Goal: Task Accomplishment & Management: Manage account settings

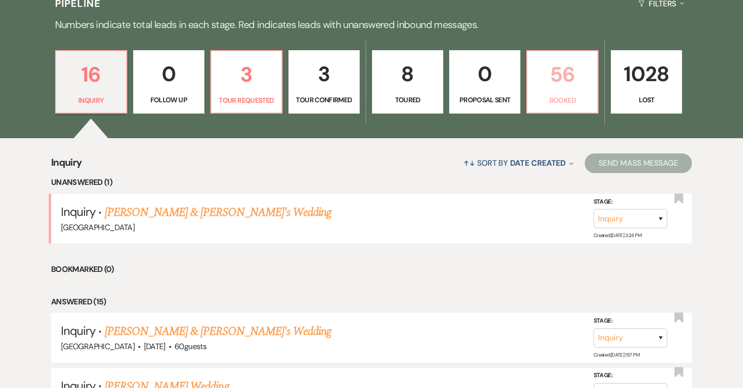
click at [559, 77] on p "56" at bounding box center [562, 74] width 58 height 33
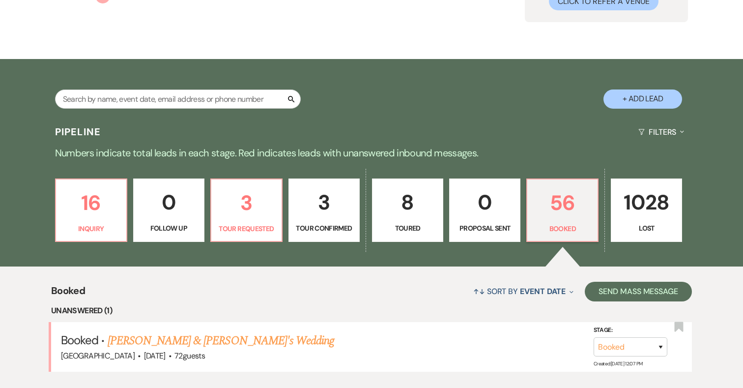
scroll to position [245, 0]
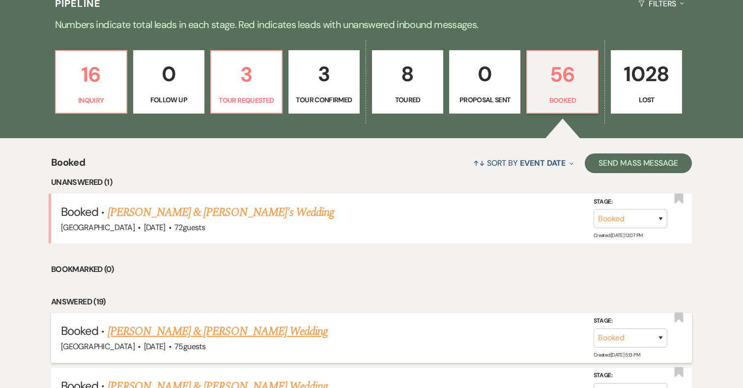
click at [206, 328] on link "[PERSON_NAME] & [PERSON_NAME] Wedding" at bounding box center [218, 331] width 220 height 18
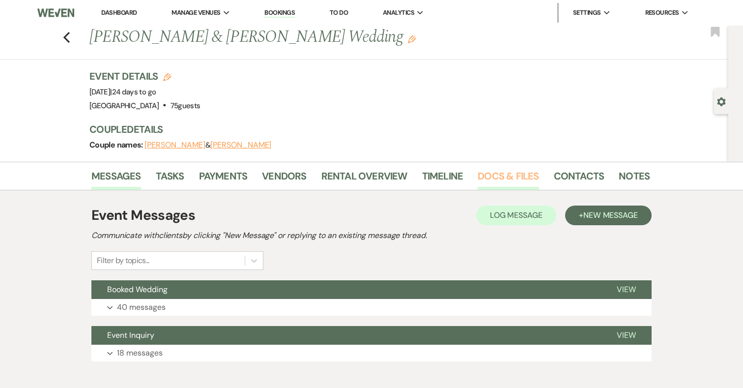
click at [501, 171] on link "Docs & Files" at bounding box center [508, 179] width 61 height 22
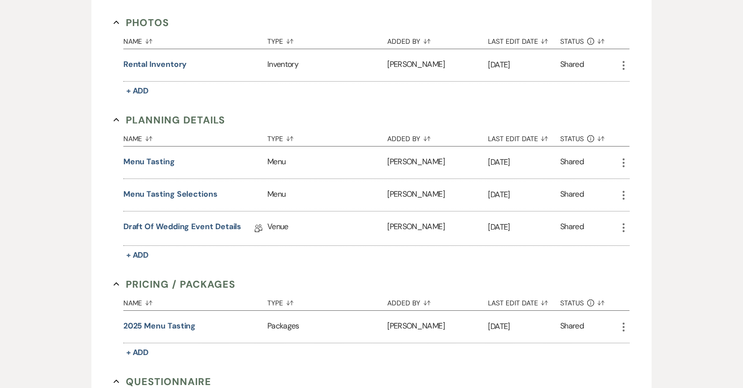
scroll to position [608, 0]
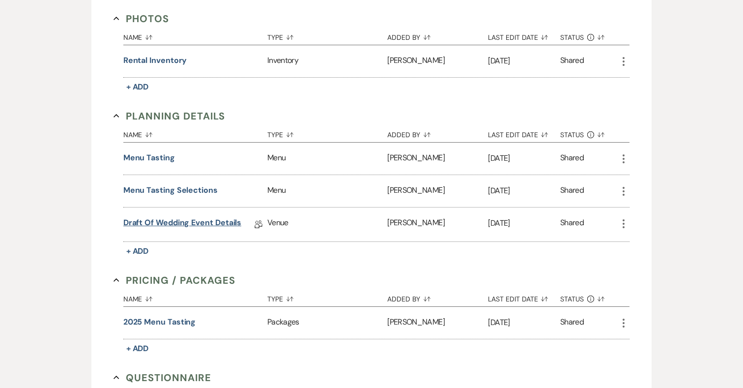
click at [175, 221] on link "Draft of Wedding Event Details" at bounding box center [182, 224] width 118 height 15
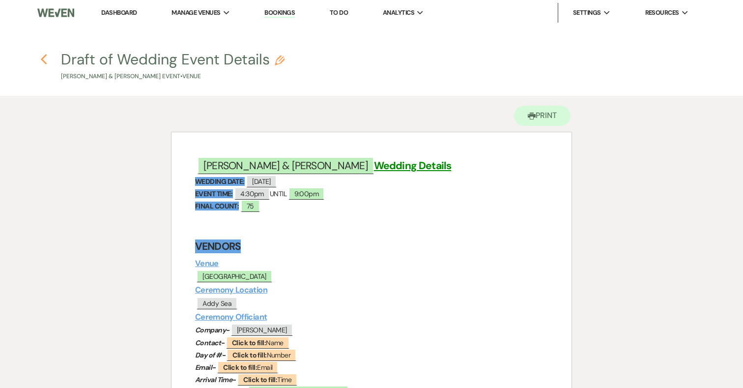
click at [44, 61] on use "button" at bounding box center [43, 59] width 6 height 11
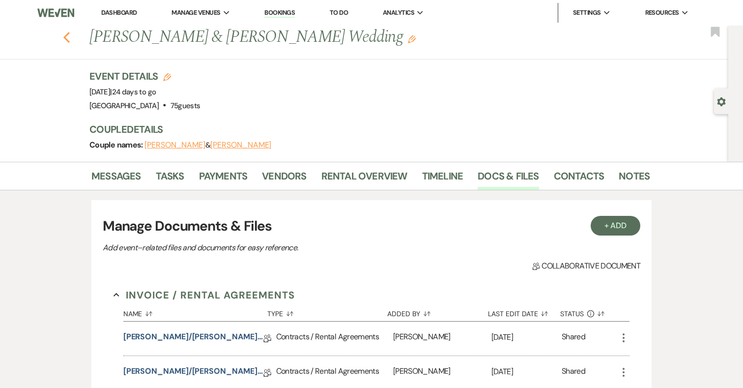
click at [64, 40] on icon "Previous" at bounding box center [66, 37] width 7 height 12
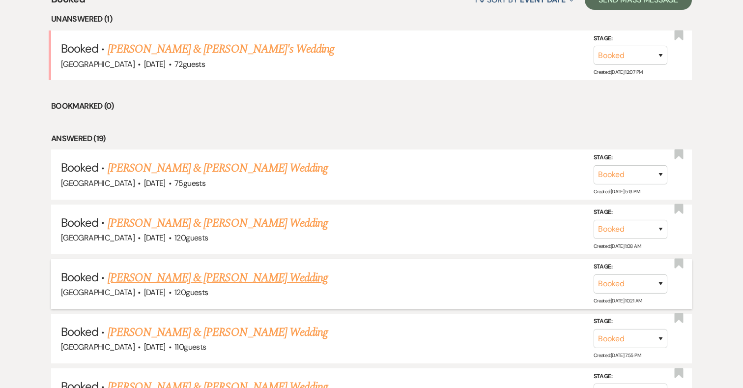
scroll to position [415, 0]
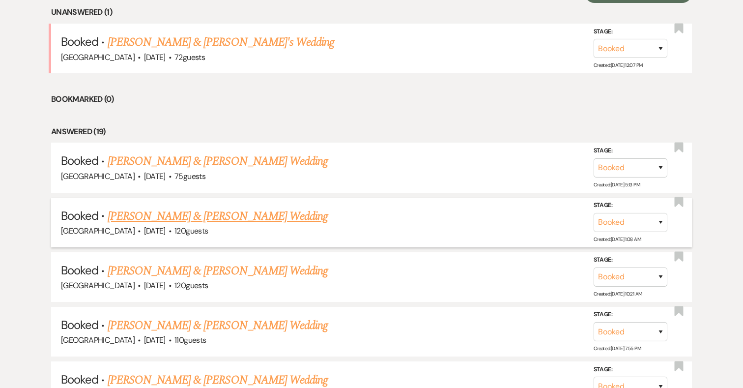
click at [198, 214] on link "Alex Doll & Harry Pershing's Wedding" at bounding box center [218, 216] width 220 height 18
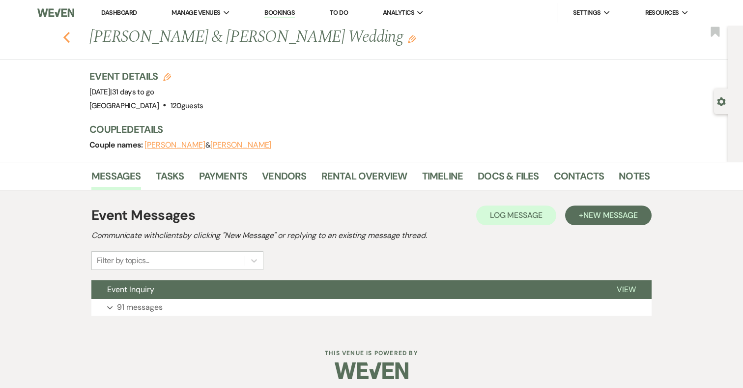
click at [65, 36] on use "button" at bounding box center [66, 37] width 6 height 11
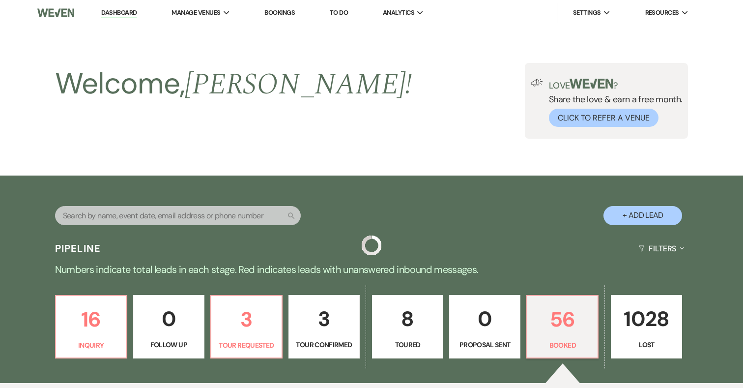
scroll to position [415, 0]
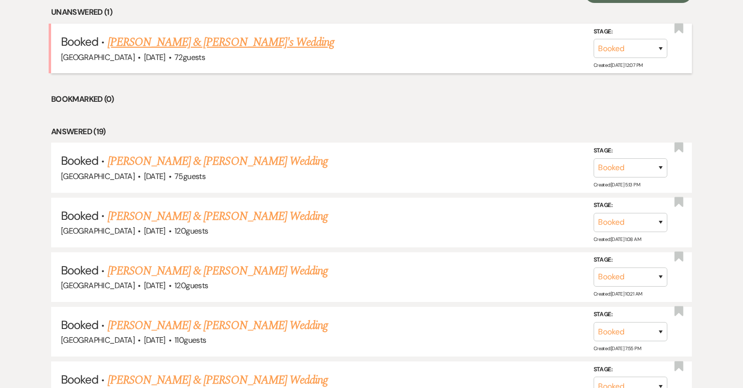
click at [251, 41] on link "Taylor Malantonio & Miles Schneese's Wedding" at bounding box center [221, 42] width 227 height 18
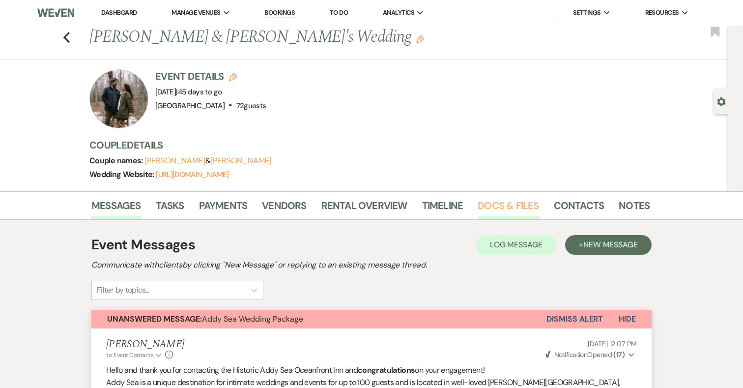
click at [528, 203] on link "Docs & Files" at bounding box center [508, 209] width 61 height 22
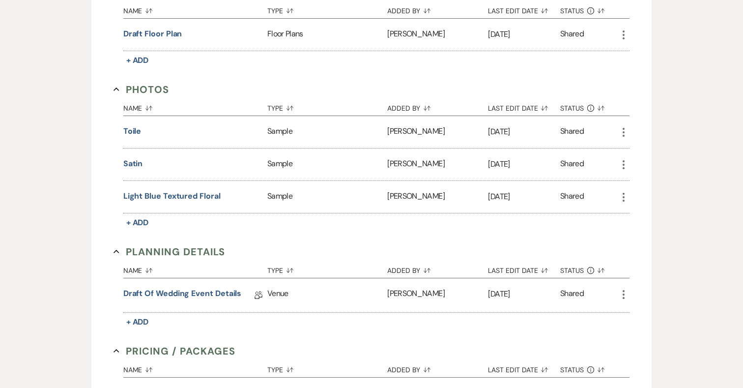
scroll to position [613, 0]
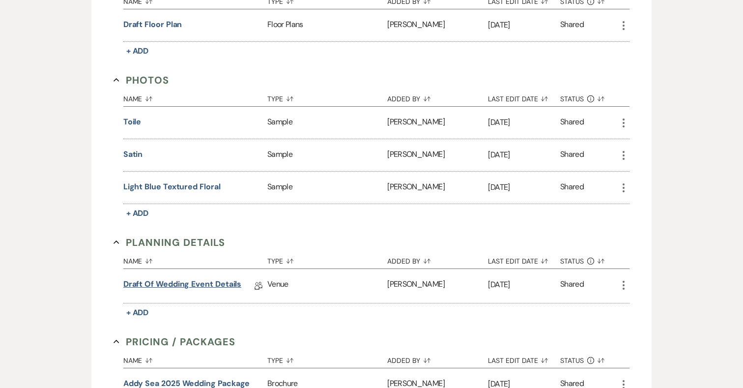
click at [229, 282] on link "Draft of Wedding Event Details" at bounding box center [182, 285] width 118 height 15
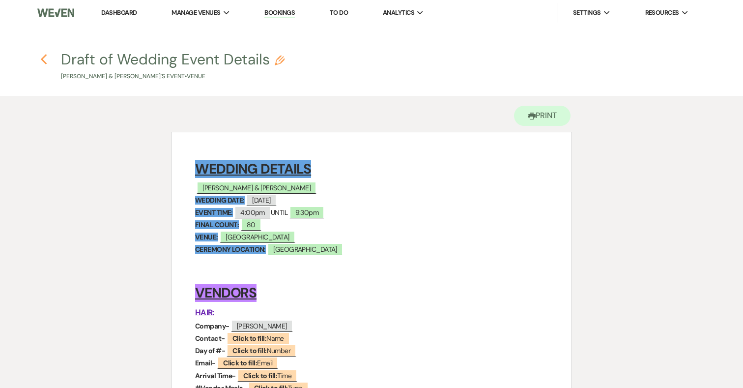
click at [43, 56] on icon "Previous" at bounding box center [43, 60] width 7 height 12
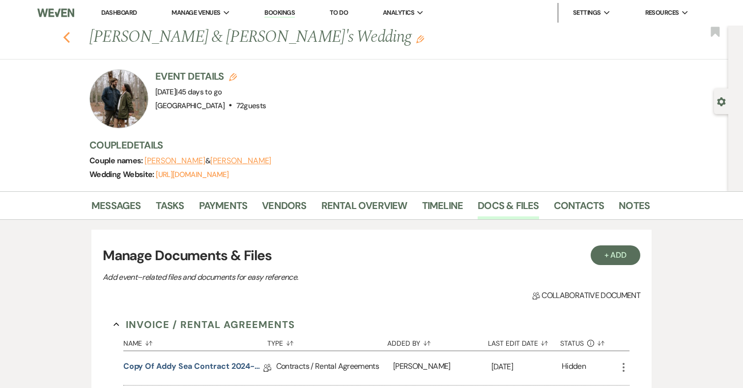
click at [65, 36] on use "button" at bounding box center [66, 37] width 6 height 11
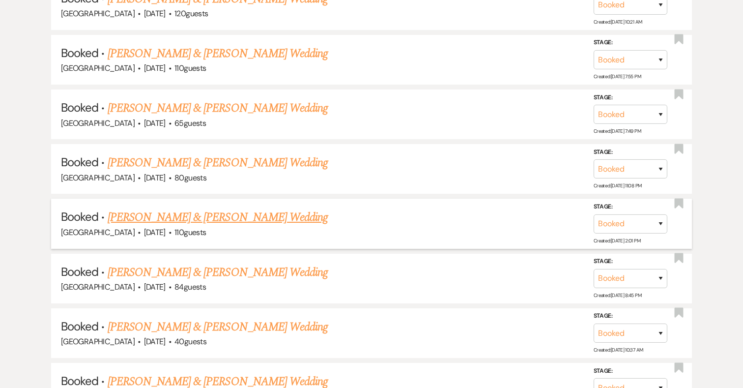
scroll to position [692, 0]
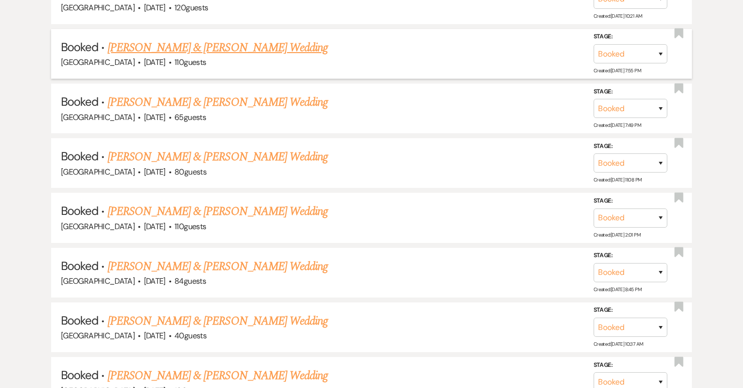
click at [229, 43] on link "Hannah Kelly & Jerry Taylor's Wedding" at bounding box center [218, 48] width 220 height 18
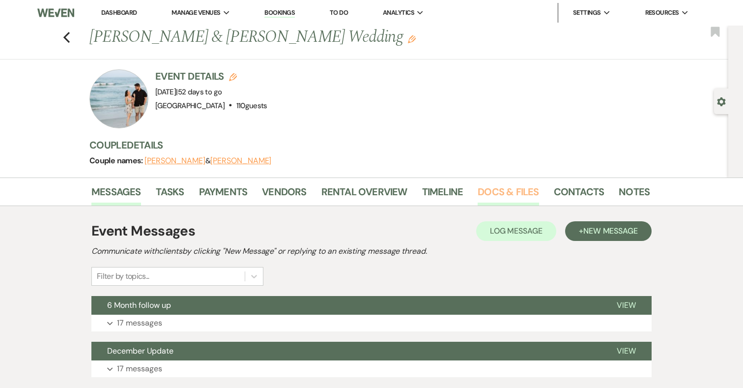
click at [518, 194] on link "Docs & Files" at bounding box center [508, 195] width 61 height 22
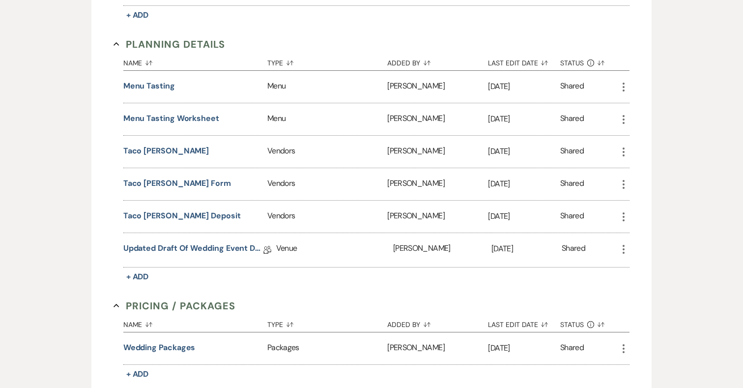
scroll to position [701, 0]
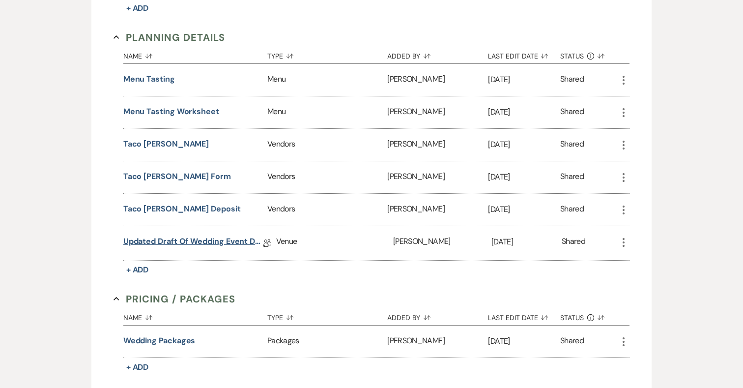
click at [204, 242] on link "Updated Draft of Wedding Event Details" at bounding box center [193, 242] width 140 height 15
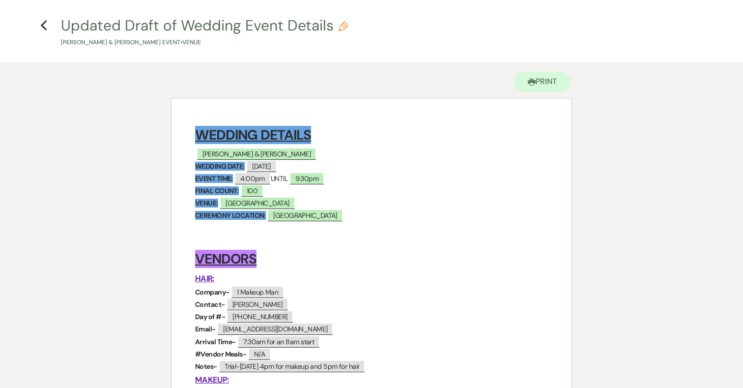
scroll to position [36, 0]
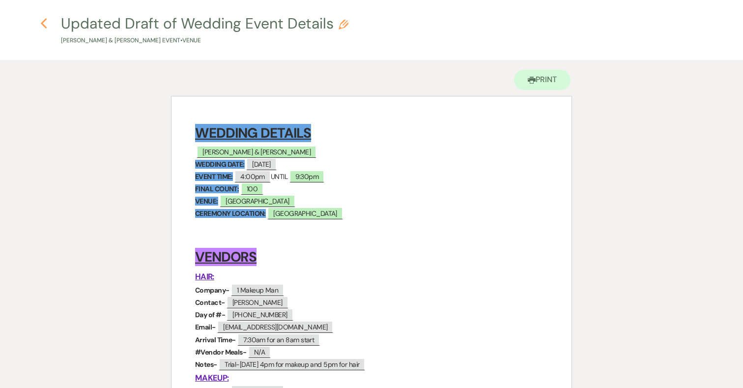
click at [46, 22] on icon "Previous" at bounding box center [43, 24] width 7 height 12
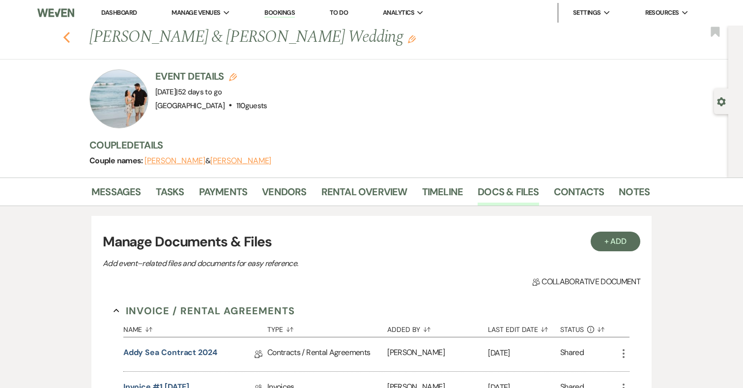
click at [65, 40] on icon "Previous" at bounding box center [66, 37] width 7 height 12
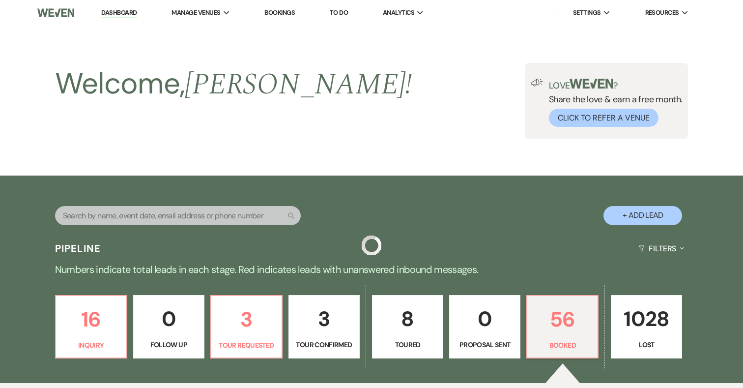
scroll to position [692, 0]
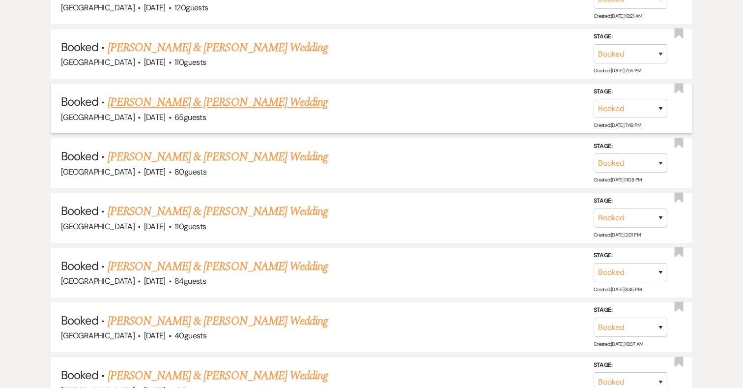
click at [274, 100] on link "Paul Enderson & Olivia Davidson's Wedding" at bounding box center [218, 102] width 220 height 18
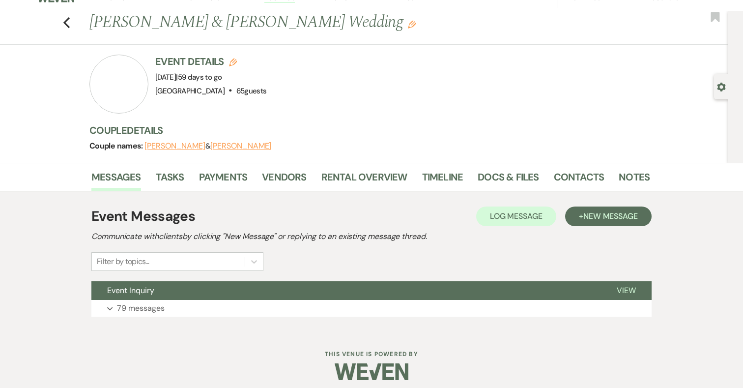
scroll to position [21, 0]
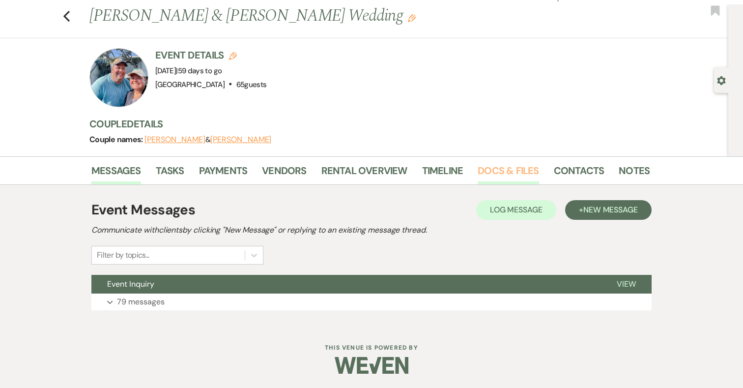
click at [514, 170] on link "Docs & Files" at bounding box center [508, 174] width 61 height 22
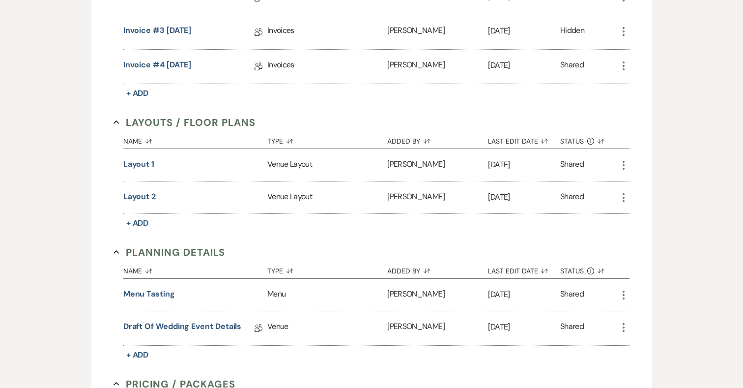
scroll to position [428, 0]
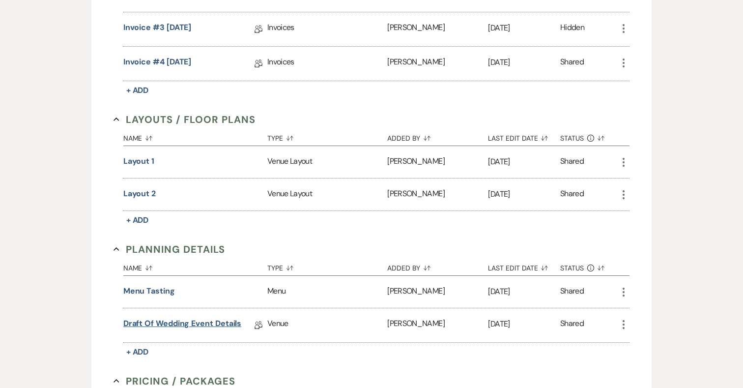
click at [205, 322] on link "Draft of Wedding Event Details" at bounding box center [182, 324] width 118 height 15
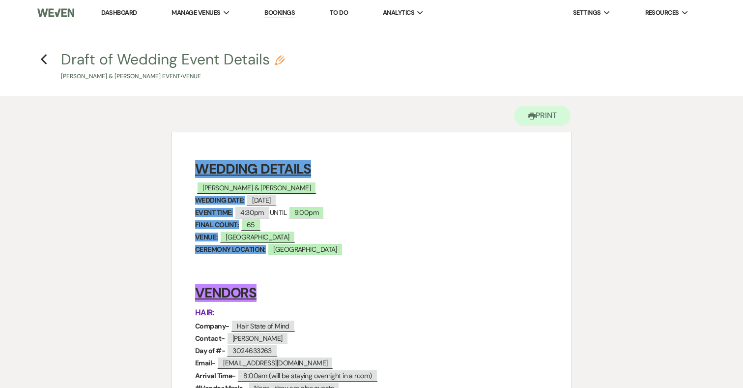
click at [39, 58] on h4 "Previous Draft of Wedding Event Details Pencil Paul Enderson & Olivia Davidson'…" at bounding box center [372, 65] width 708 height 32
click at [44, 59] on icon "Previous" at bounding box center [43, 60] width 7 height 12
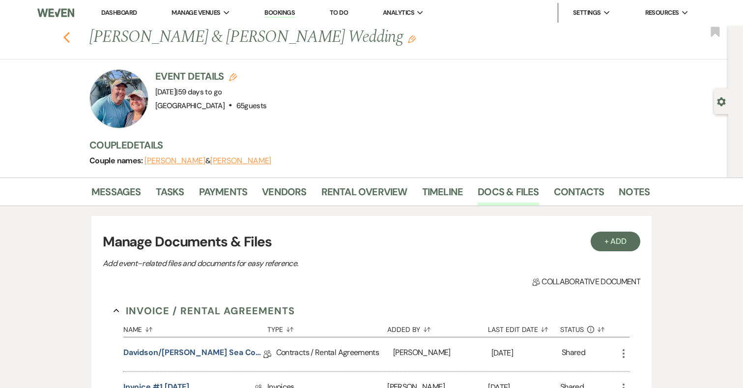
click at [66, 37] on icon "Previous" at bounding box center [66, 37] width 7 height 12
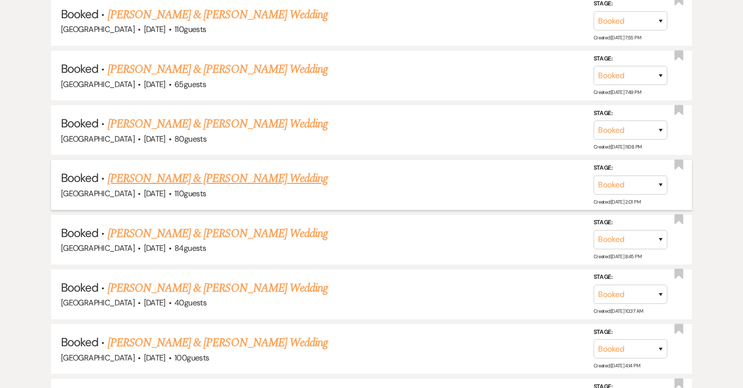
scroll to position [727, 0]
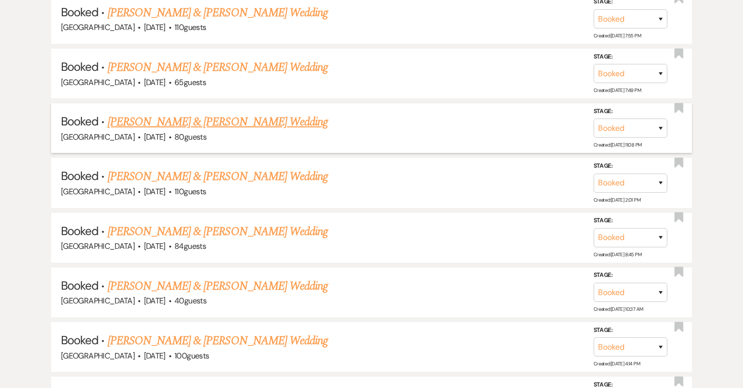
click at [284, 117] on link "Abby Emig & Jonathan Frischkorn's Wedding" at bounding box center [218, 122] width 220 height 18
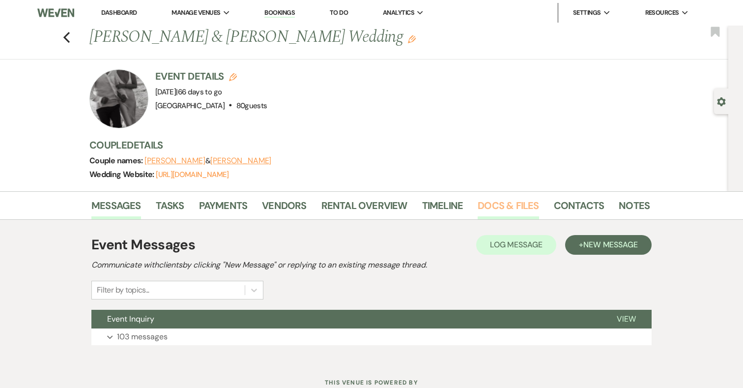
click at [501, 204] on link "Docs & Files" at bounding box center [508, 209] width 61 height 22
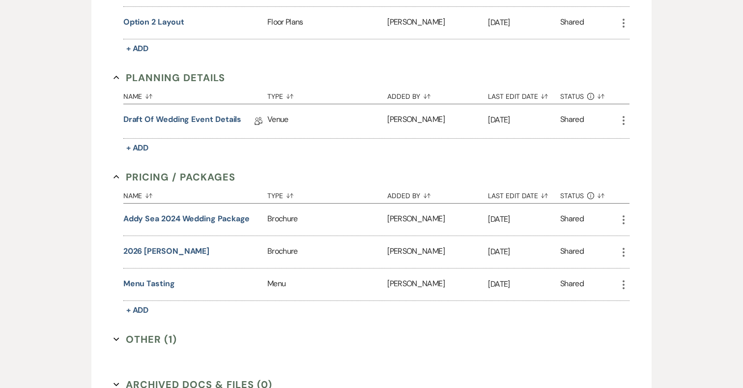
scroll to position [585, 0]
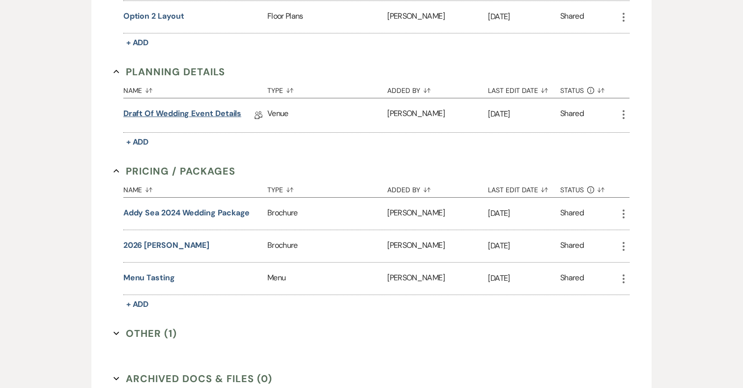
click at [209, 113] on link "Draft of Wedding Event Details" at bounding box center [182, 115] width 118 height 15
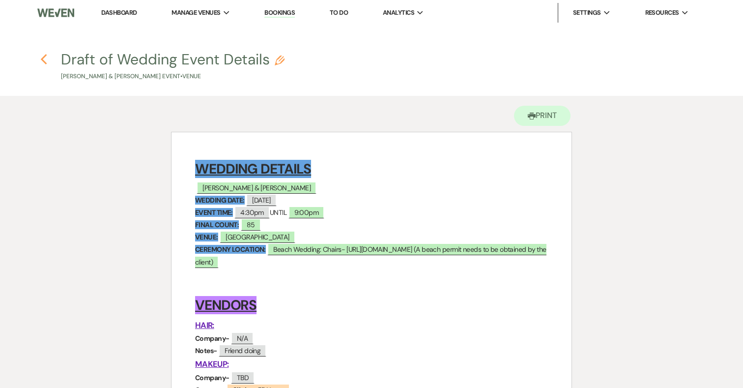
click at [44, 58] on icon "Previous" at bounding box center [43, 60] width 7 height 12
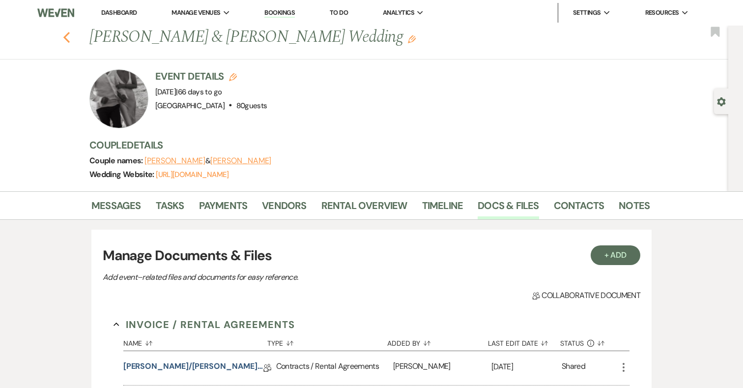
click at [69, 35] on icon "Previous" at bounding box center [66, 37] width 7 height 12
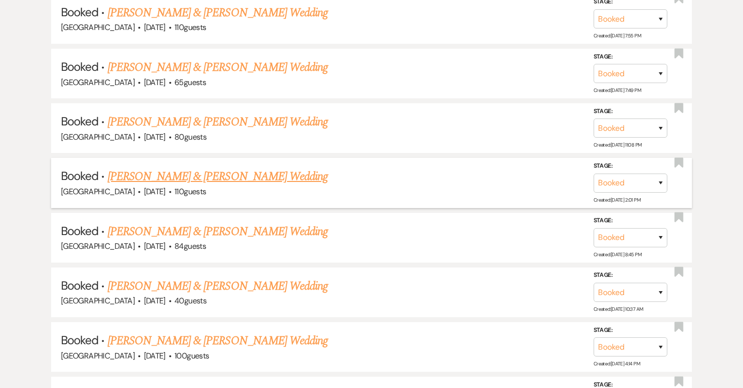
click at [240, 172] on link "Rachel Burstein & Karmo Bolay's Wedding" at bounding box center [218, 177] width 220 height 18
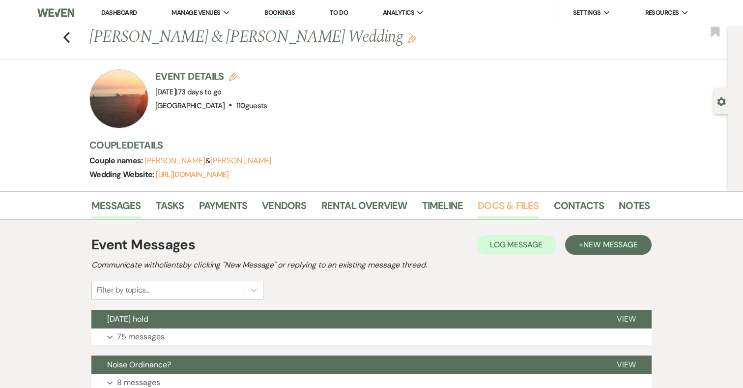
click at [501, 207] on link "Docs & Files" at bounding box center [508, 209] width 61 height 22
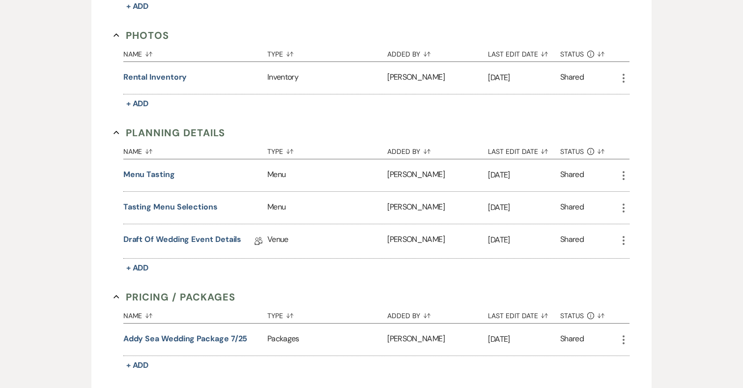
scroll to position [665, 0]
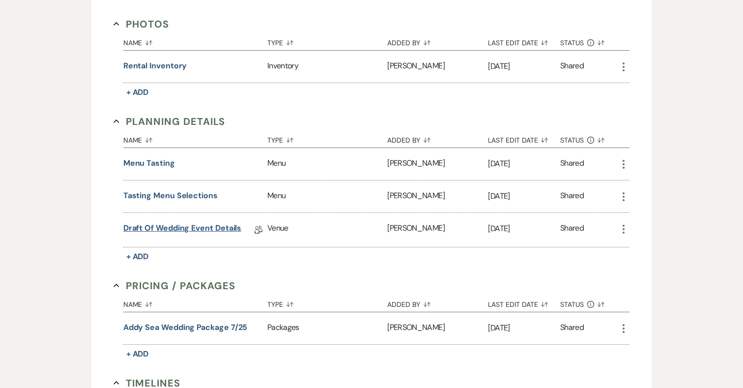
click at [181, 224] on link "Draft of Wedding Event Details" at bounding box center [182, 229] width 118 height 15
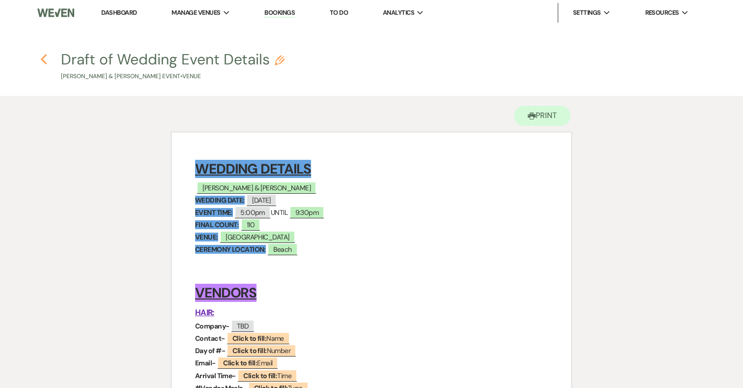
click at [45, 59] on icon "Previous" at bounding box center [43, 60] width 7 height 12
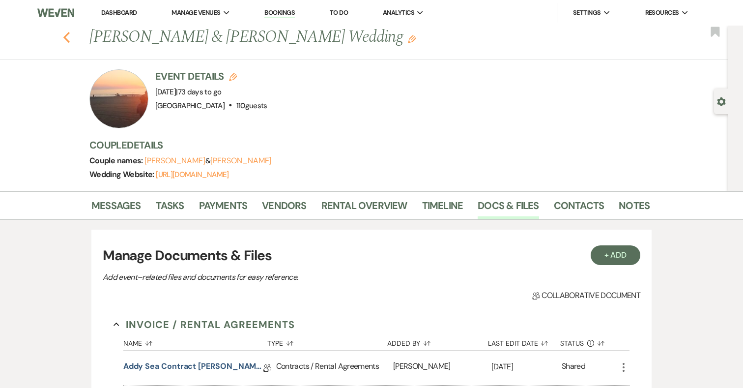
click at [66, 35] on use "button" at bounding box center [66, 37] width 6 height 11
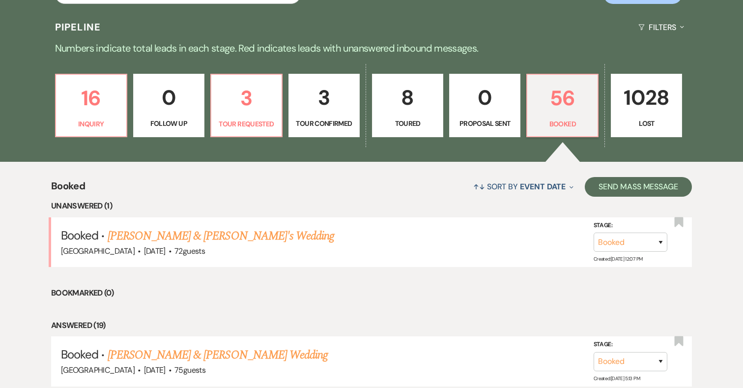
scroll to position [186, 0]
